Goal: Task Accomplishment & Management: Manage account settings

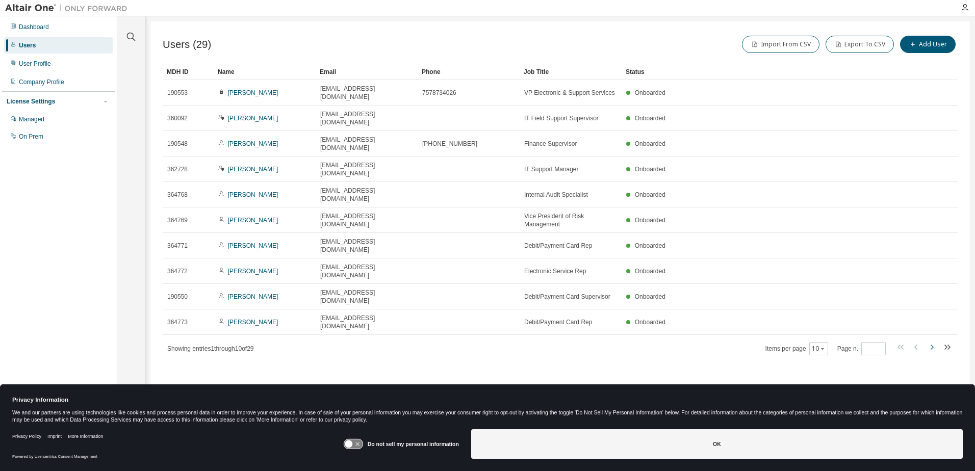
click at [932, 341] on icon "button" at bounding box center [931, 347] width 12 height 12
click at [931, 341] on icon "button" at bounding box center [931, 347] width 12 height 12
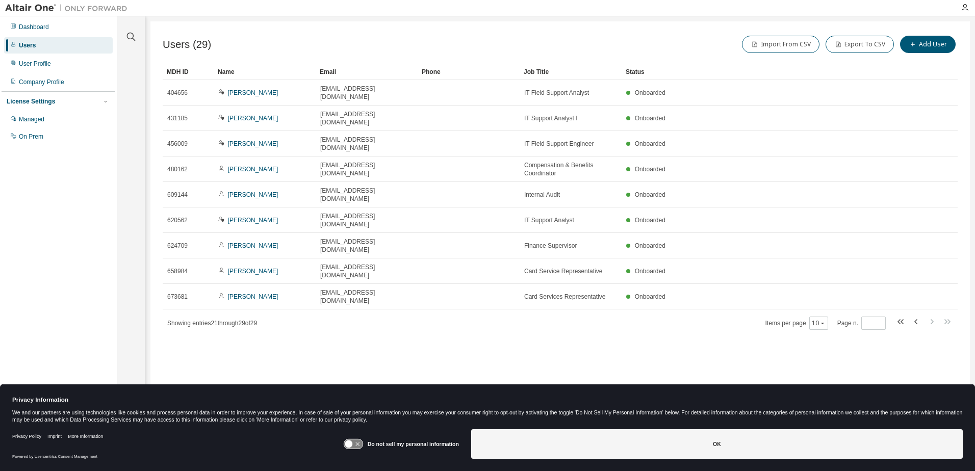
click at [916, 316] on icon "button" at bounding box center [916, 322] width 12 height 12
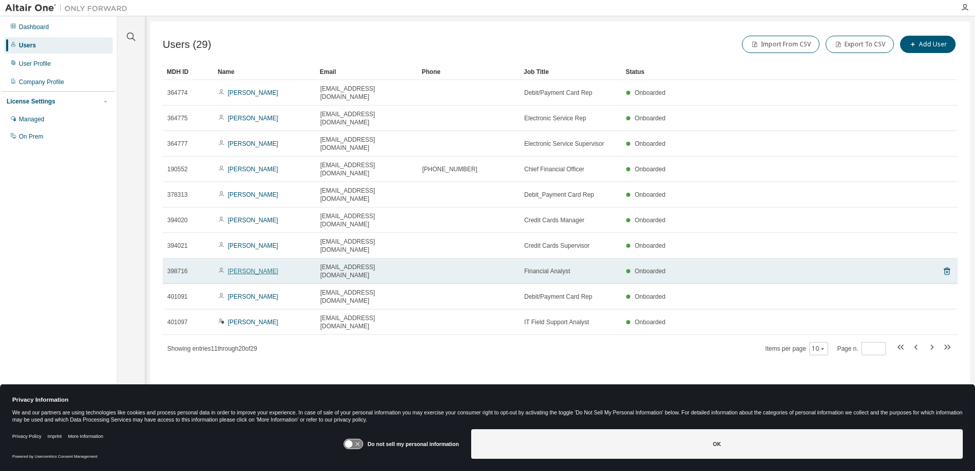
click at [240, 268] on link "[PERSON_NAME]" at bounding box center [253, 271] width 50 height 7
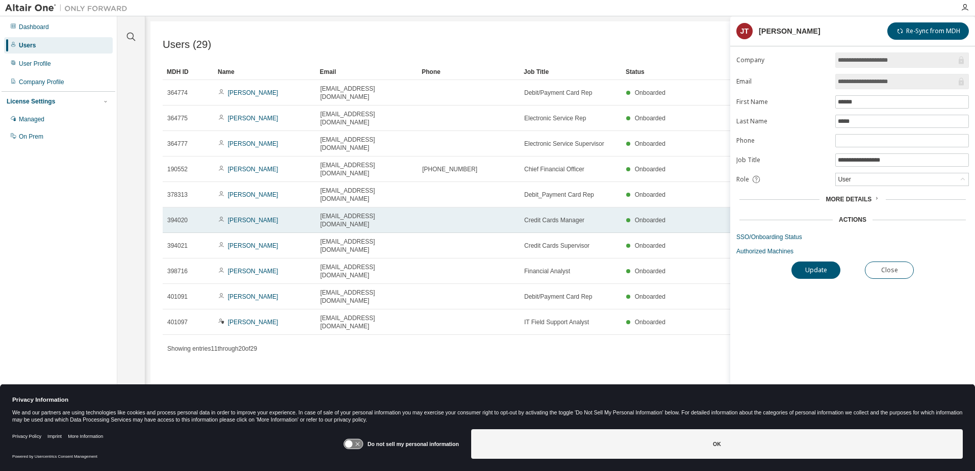
type input "*"
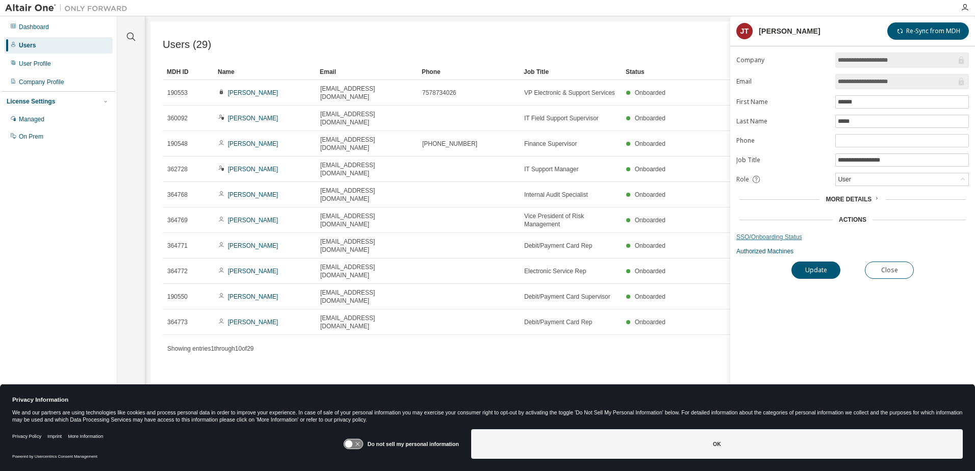
click at [768, 238] on link "SSO/Onboarding Status" at bounding box center [852, 237] width 232 height 8
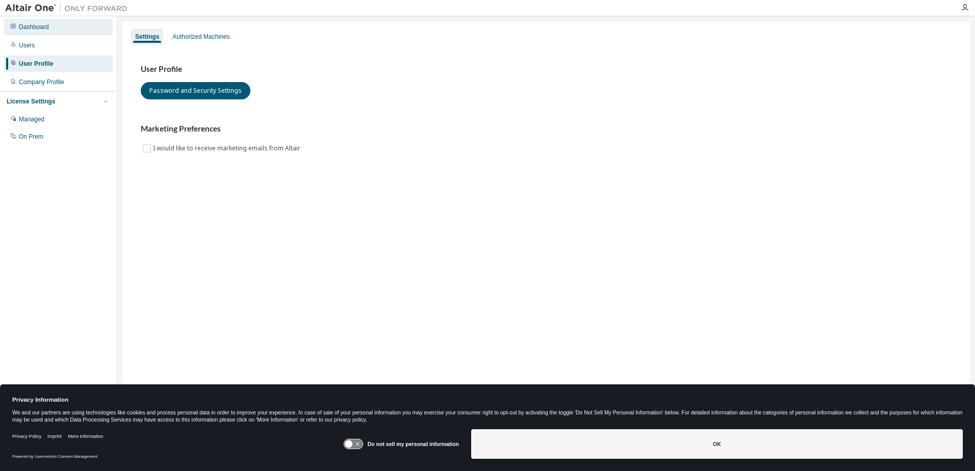
click at [29, 32] on div "Dashboard" at bounding box center [58, 27] width 109 height 16
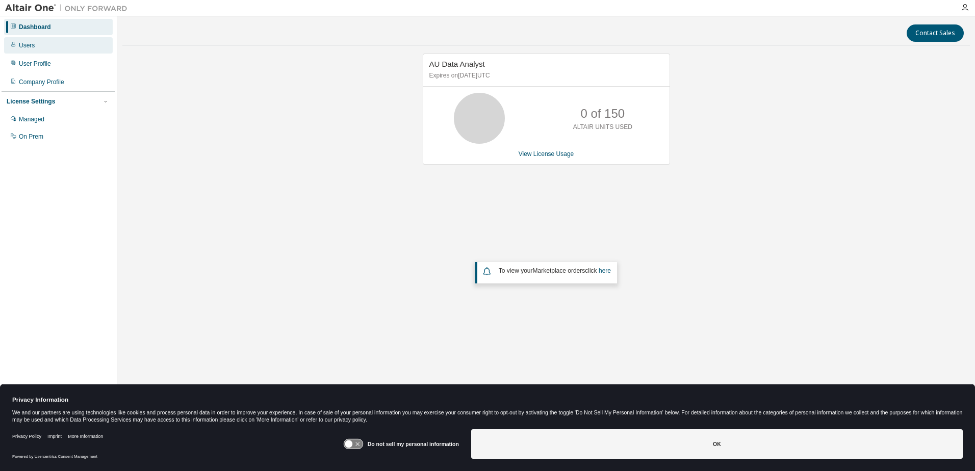
click at [22, 47] on div "Users" at bounding box center [27, 45] width 16 height 8
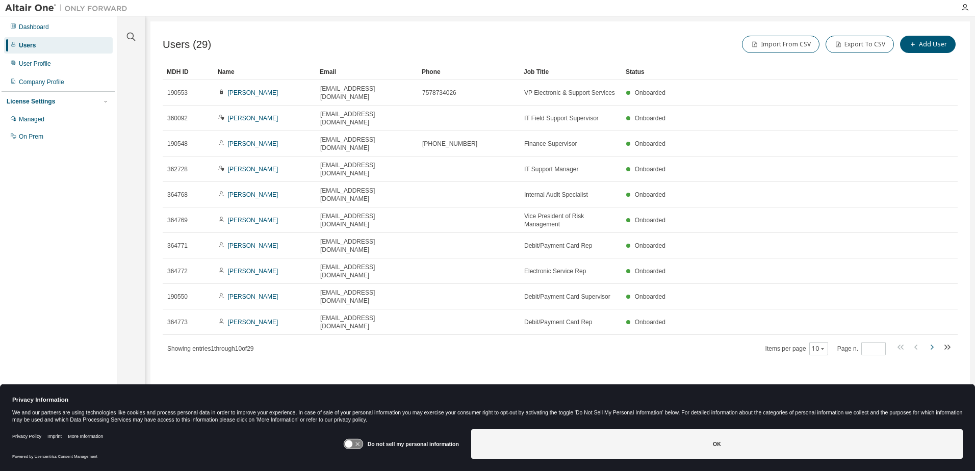
click at [929, 341] on icon "button" at bounding box center [931, 347] width 12 height 12
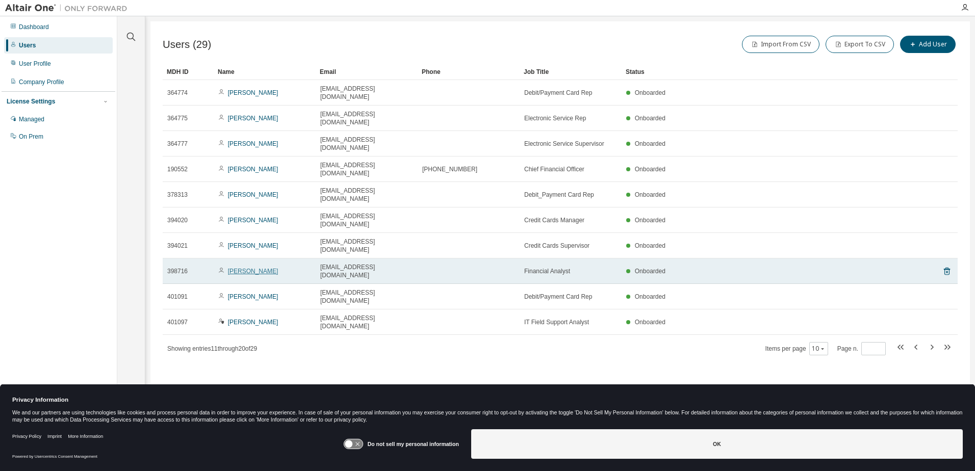
click at [250, 268] on link "[PERSON_NAME]" at bounding box center [253, 271] width 50 height 7
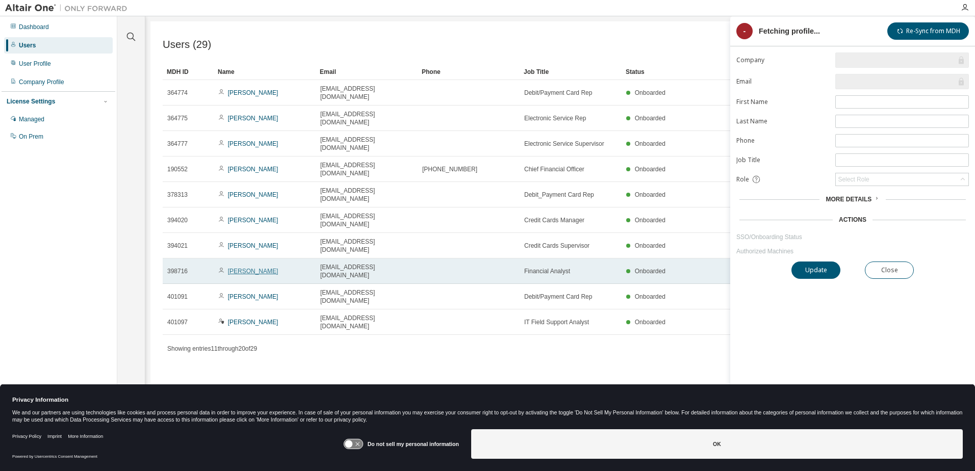
type input "*"
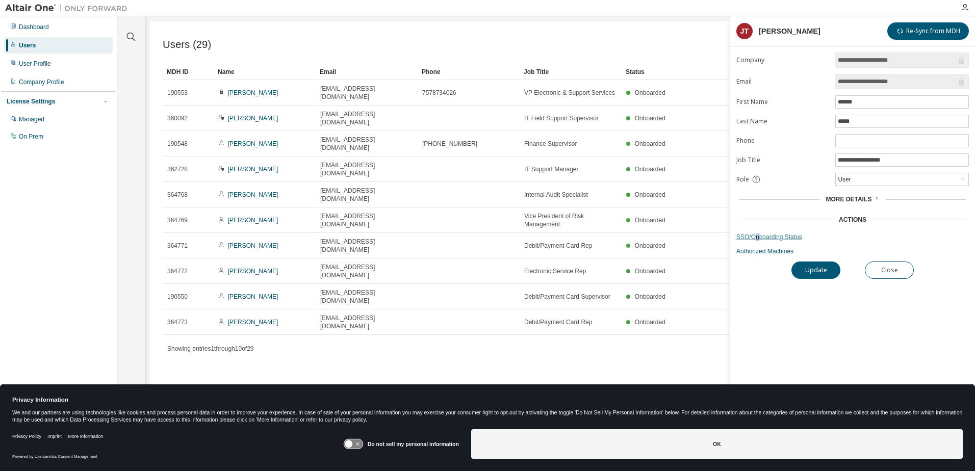
click at [755, 237] on link "SSO/Onboarding Status" at bounding box center [852, 237] width 232 height 8
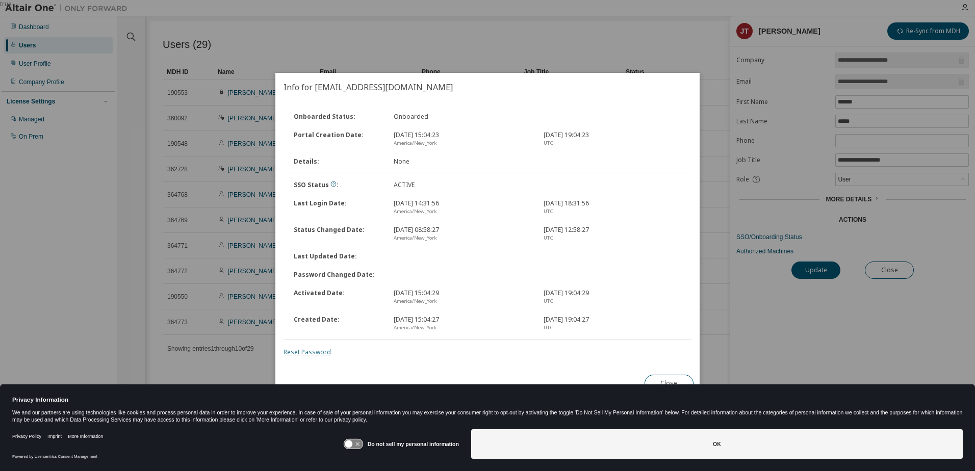
click at [310, 350] on link "Reset Password" at bounding box center [306, 352] width 47 height 9
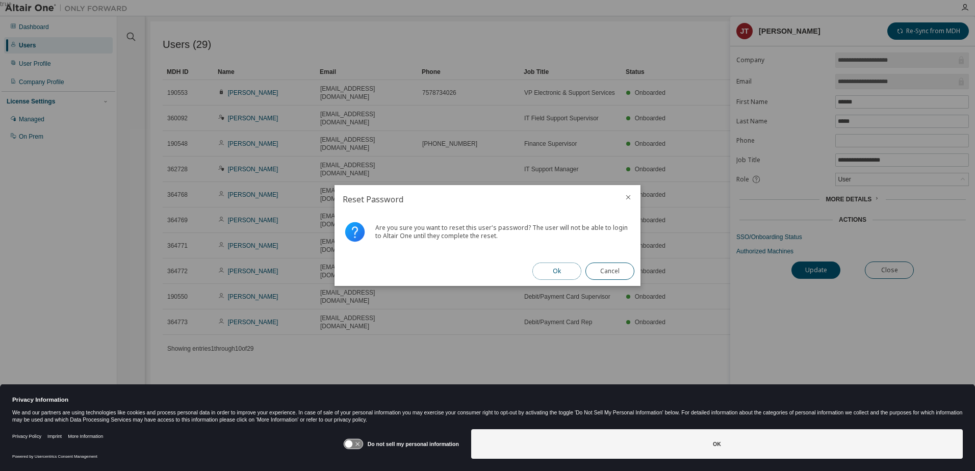
click at [561, 274] on button "Ok" at bounding box center [556, 271] width 49 height 17
click at [608, 269] on button "Close" at bounding box center [609, 271] width 49 height 17
